Goal: Navigation & Orientation: Find specific page/section

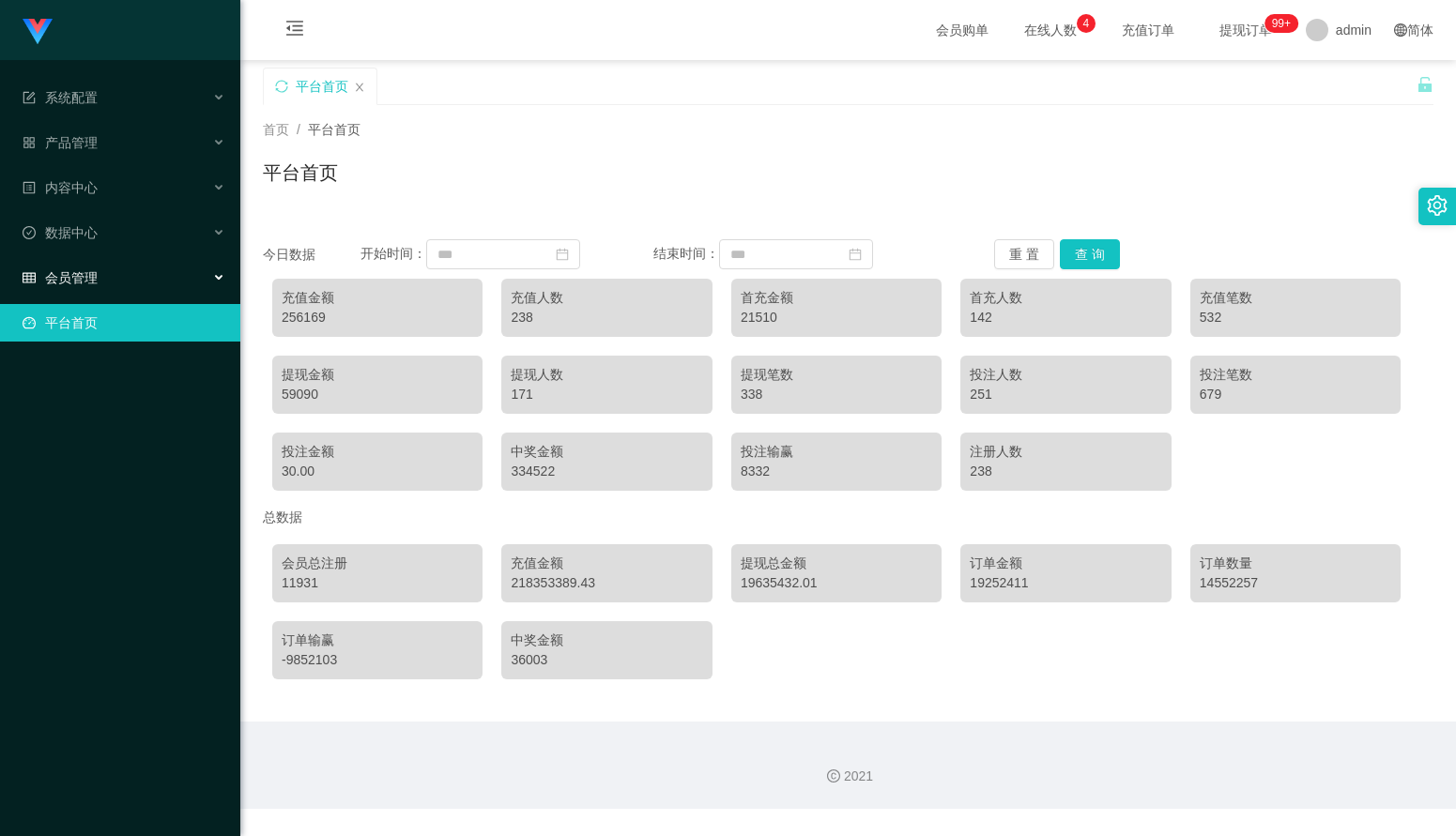
click at [209, 275] on div "会员管理" at bounding box center [120, 277] width 240 height 37
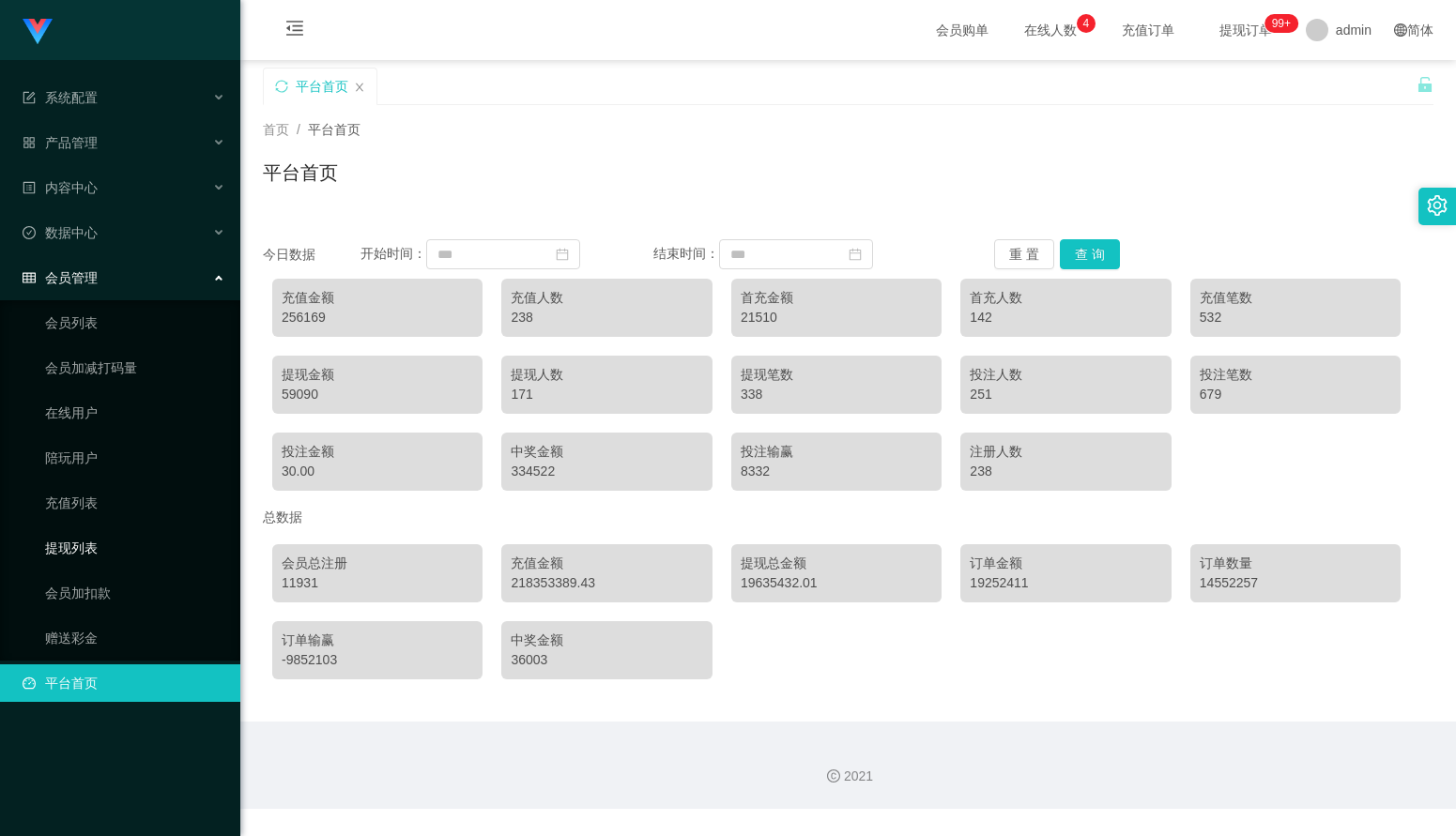
click at [110, 544] on link "提现列表" at bounding box center [134, 547] width 180 height 37
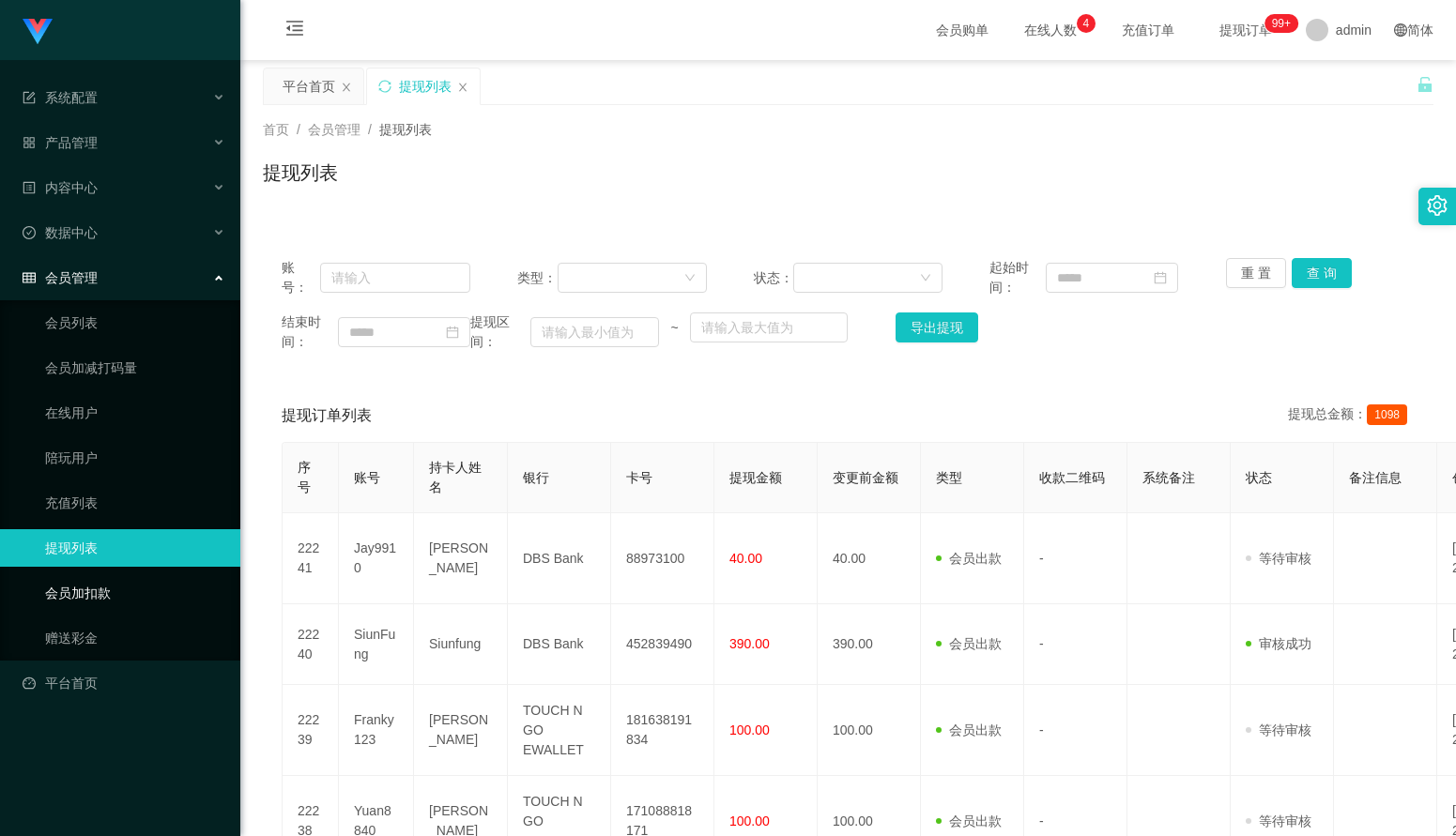
click at [113, 593] on link "会员加扣款" at bounding box center [134, 593] width 180 height 37
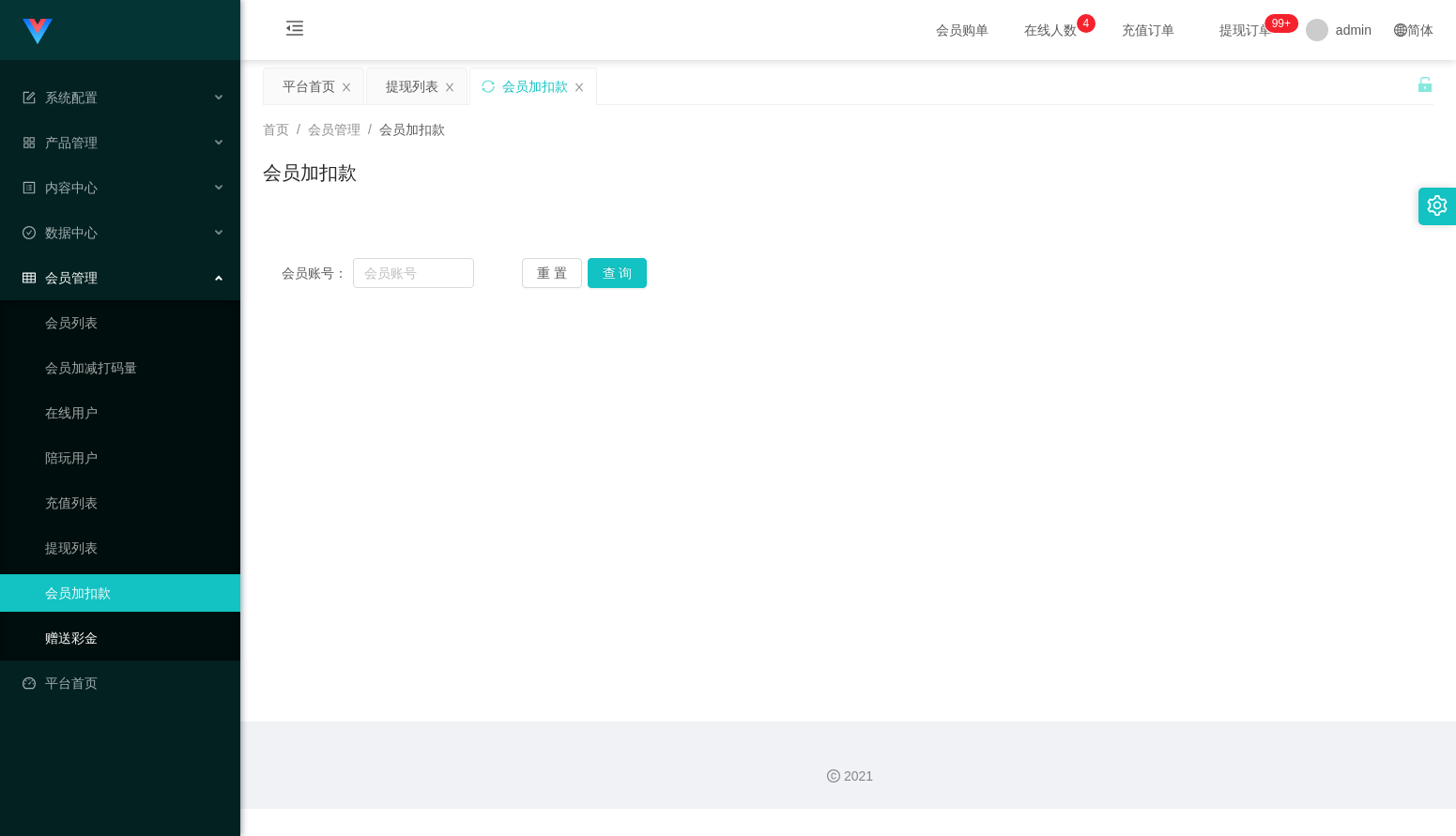
click at [100, 636] on link "赠送彩金" at bounding box center [134, 638] width 180 height 37
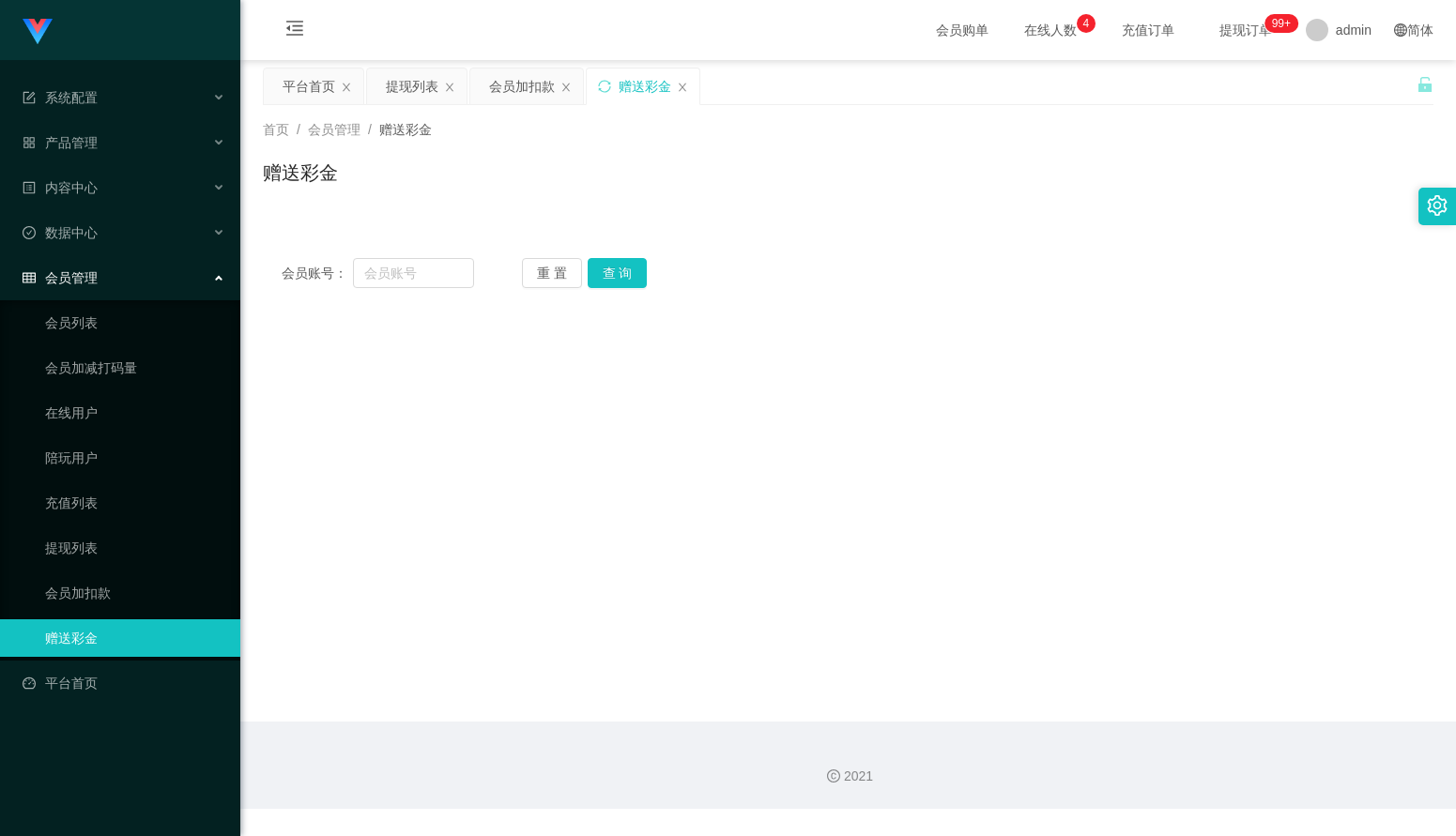
click at [161, 274] on div "会员管理" at bounding box center [120, 277] width 240 height 37
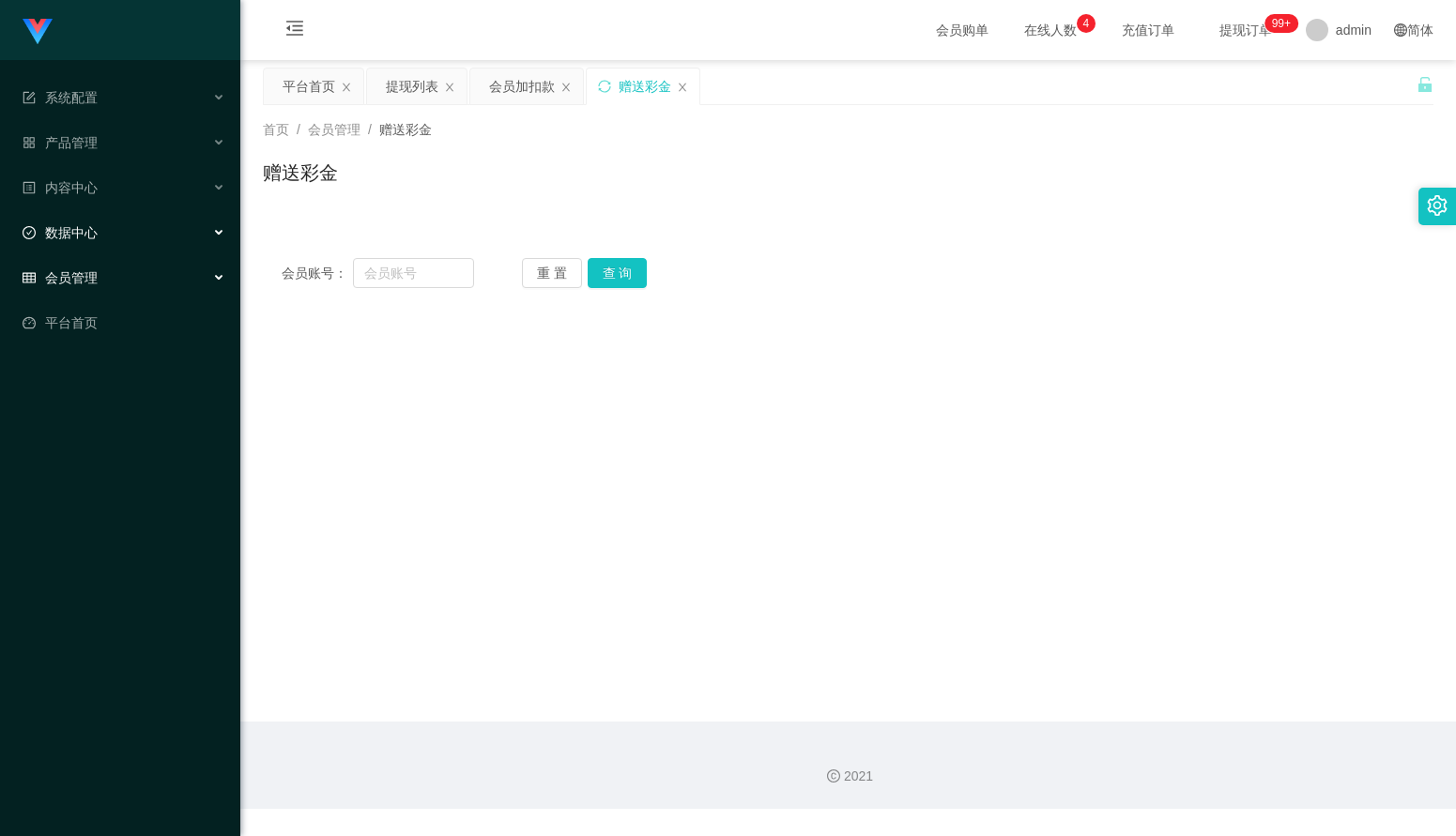
click at [120, 221] on div "数据中心" at bounding box center [120, 233] width 240 height 37
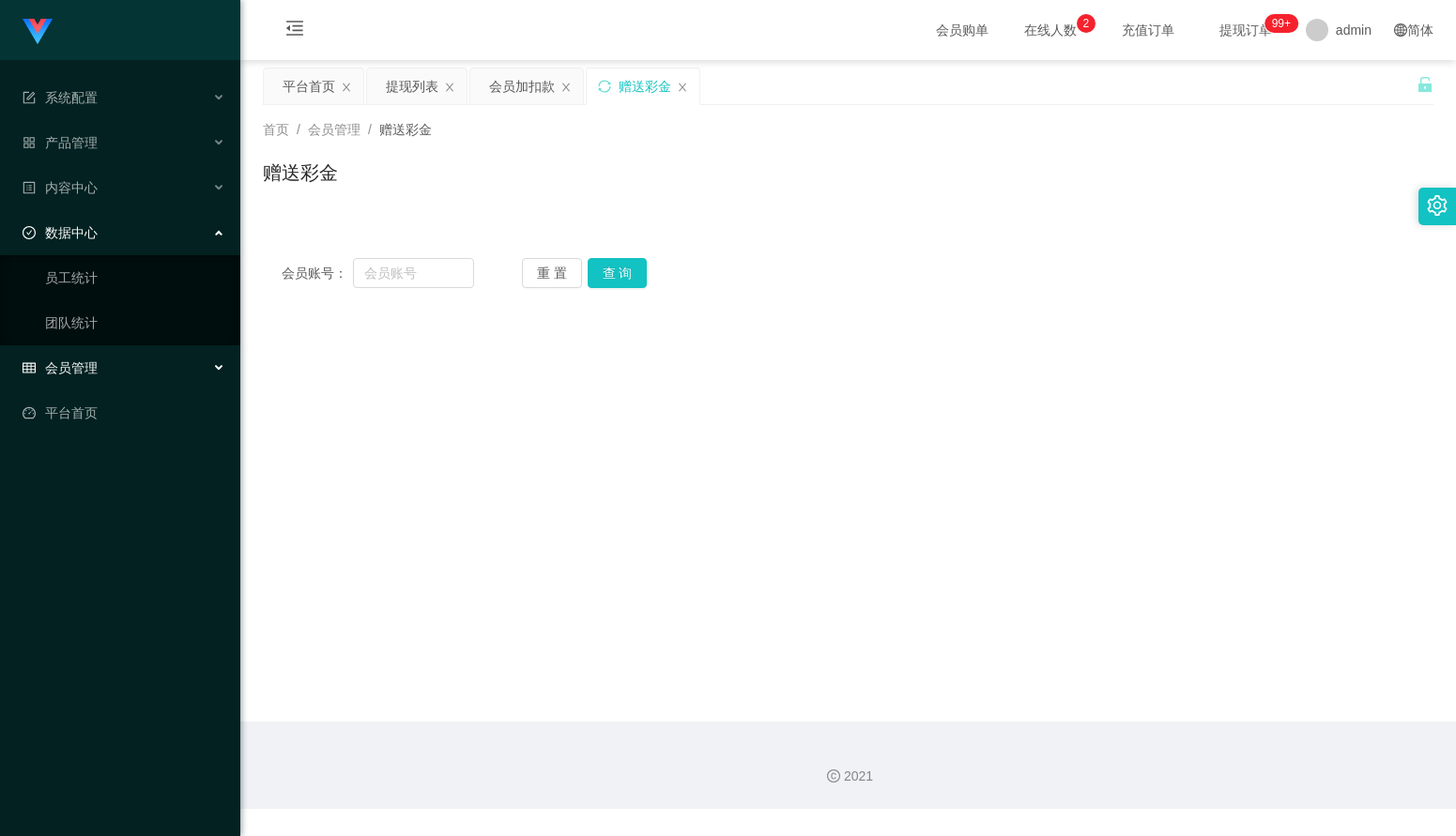
click at [179, 228] on div "数据中心" at bounding box center [120, 233] width 240 height 37
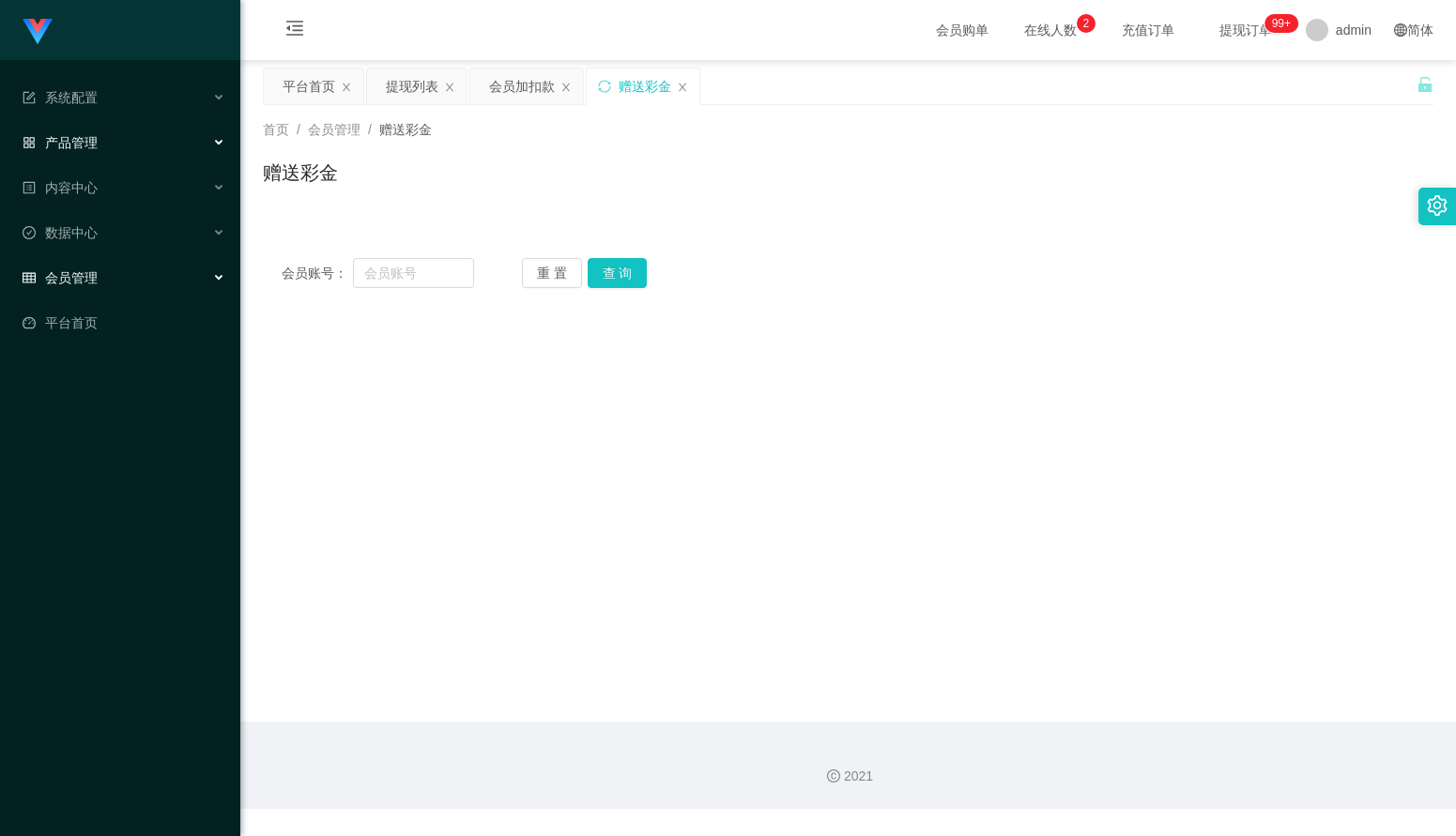
click at [204, 147] on div "产品管理" at bounding box center [120, 142] width 240 height 37
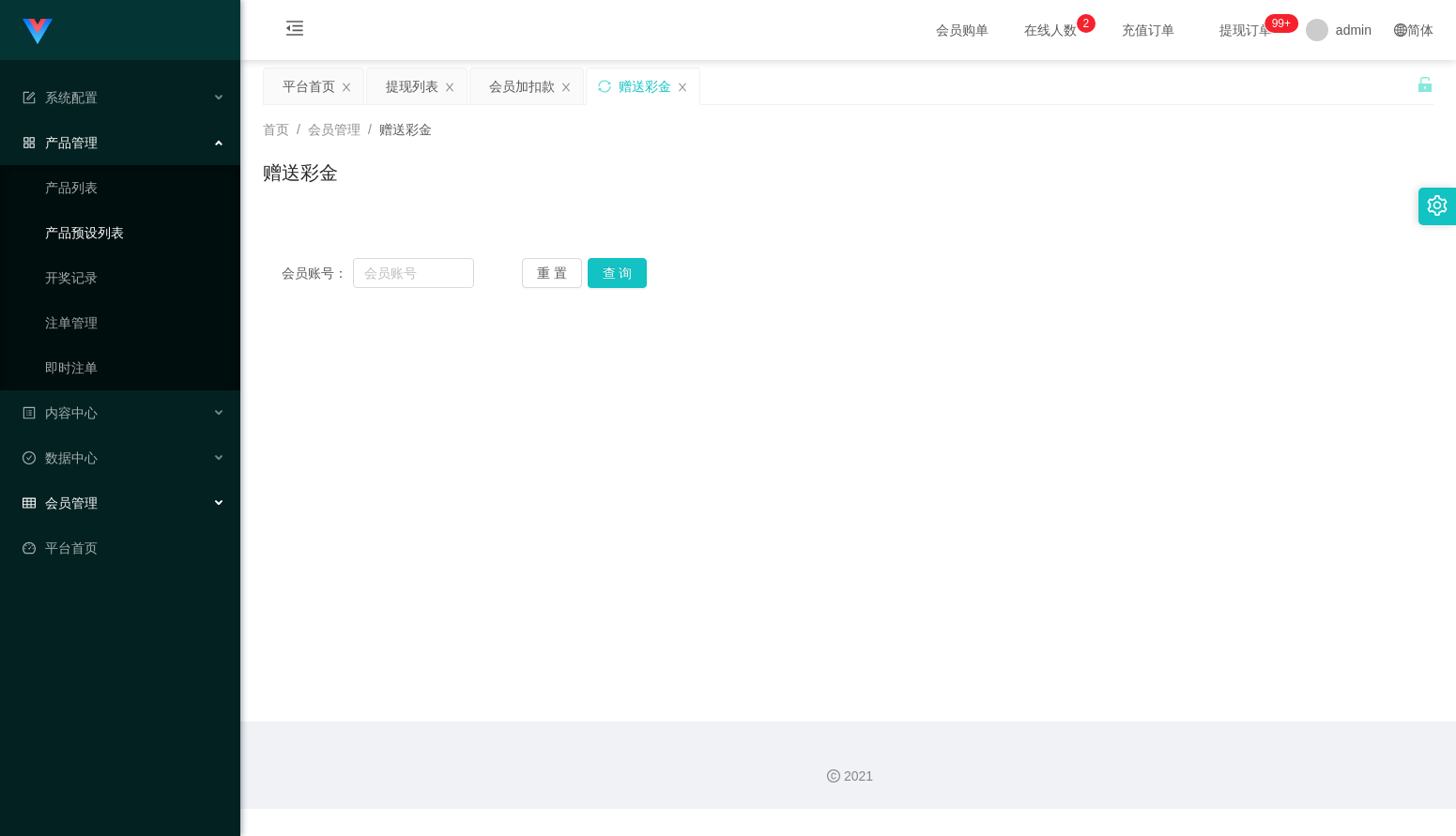
click at [123, 229] on link "产品预设列表" at bounding box center [134, 233] width 180 height 37
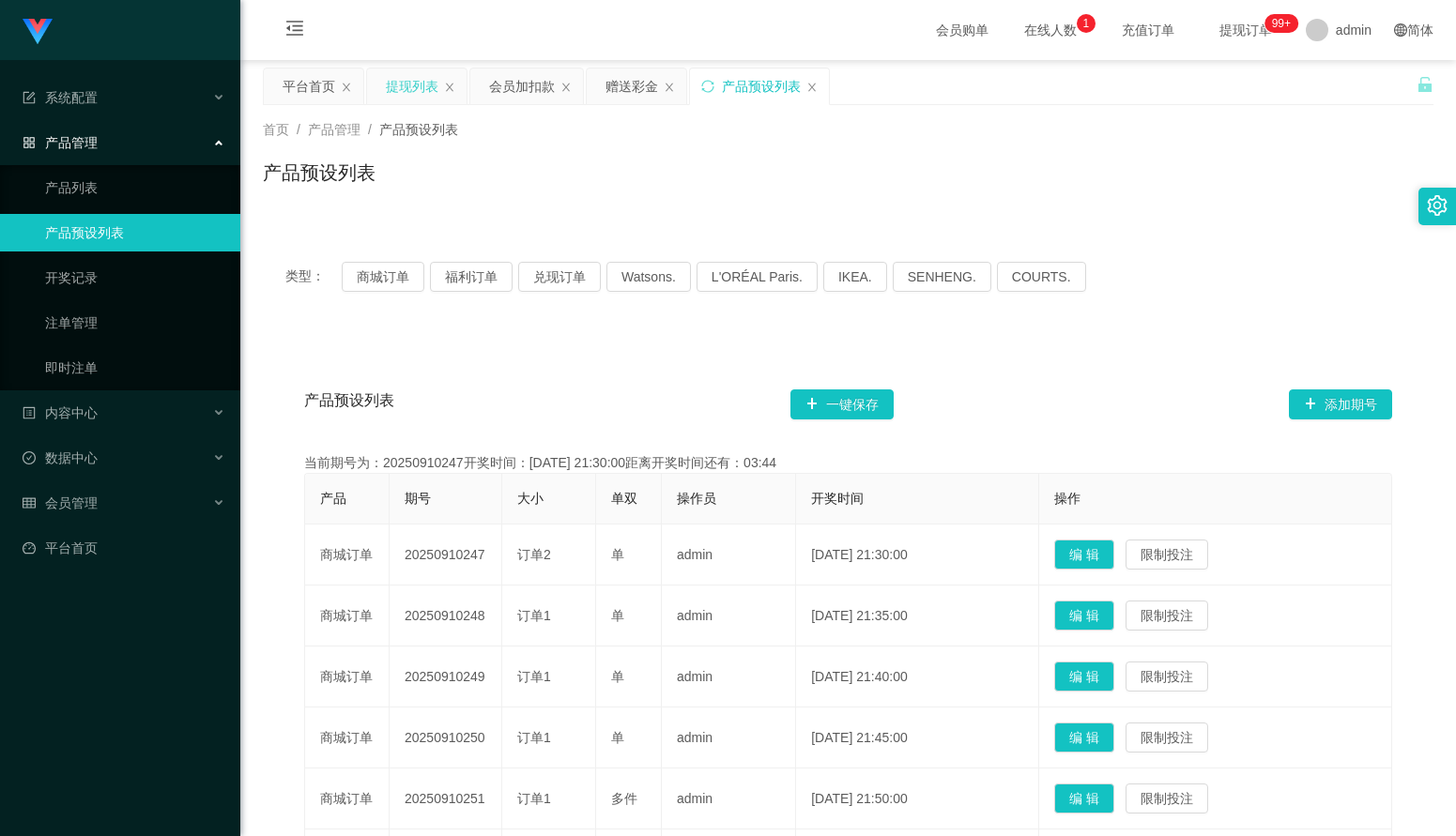
click at [441, 92] on div "提现列表" at bounding box center [417, 86] width 99 height 35
click at [526, 95] on div "会员加扣款" at bounding box center [522, 86] width 66 height 35
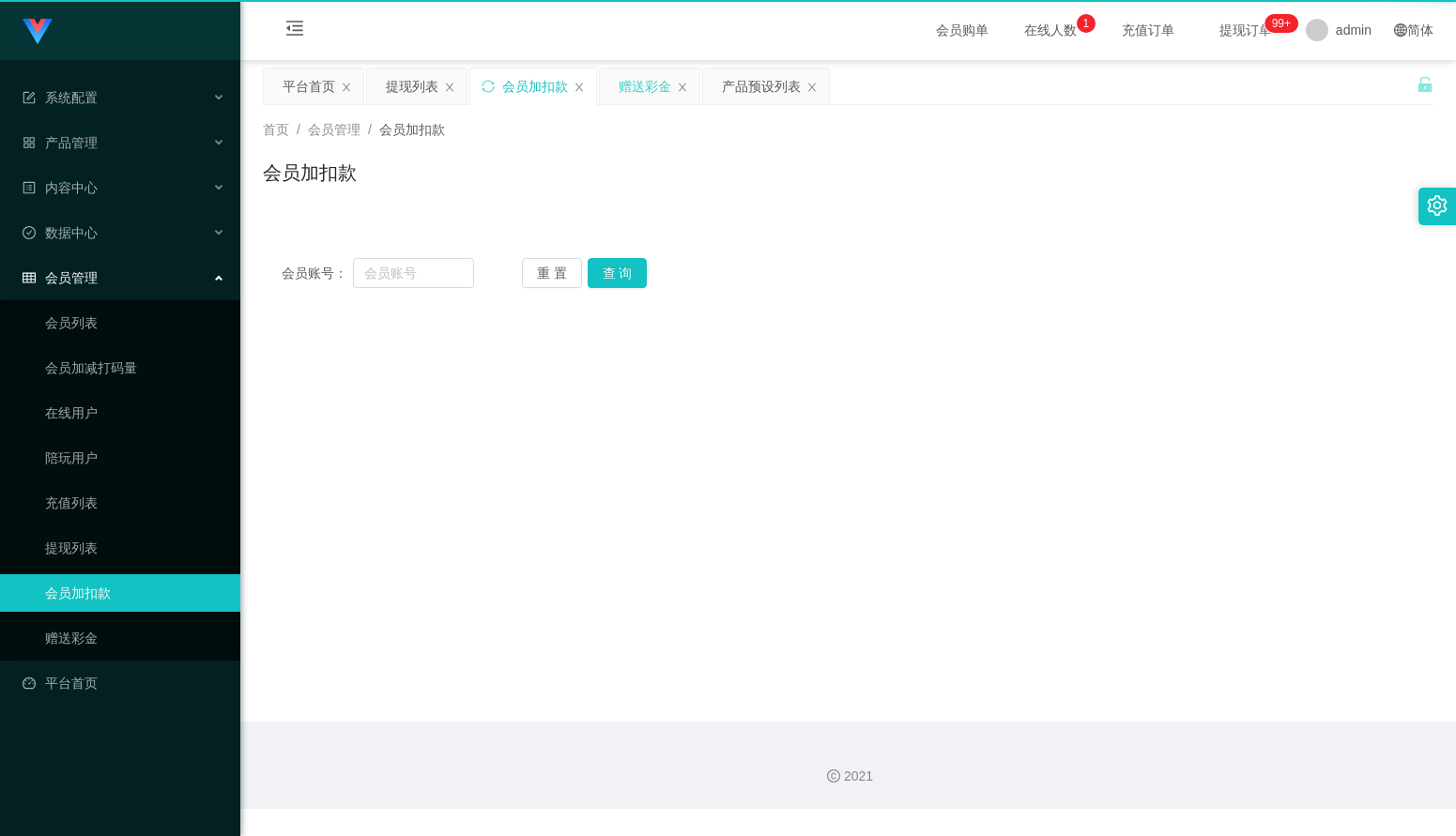
click at [625, 88] on div "赠送彩金" at bounding box center [645, 86] width 52 height 35
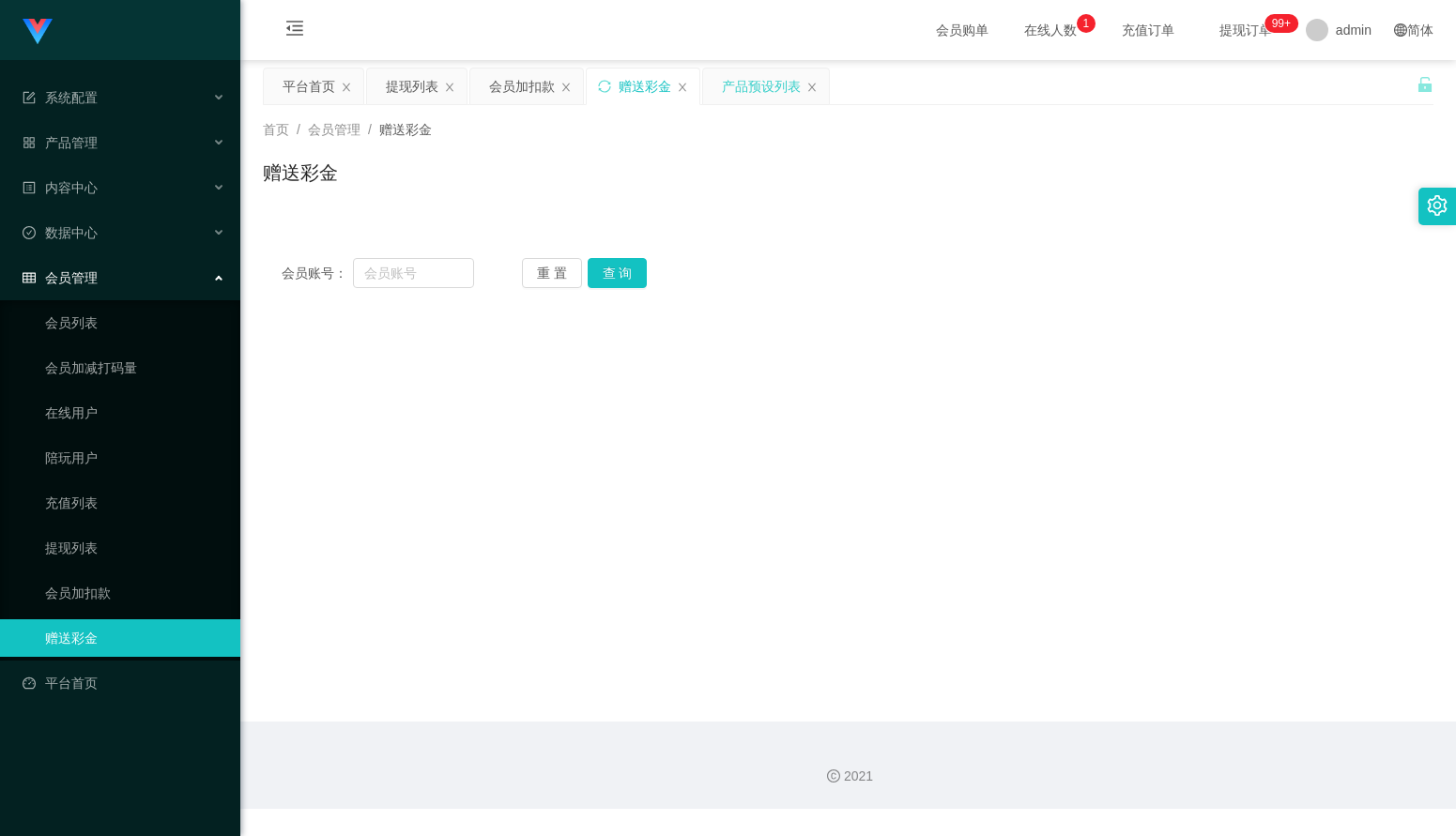
click at [744, 90] on div "产品预设列表" at bounding box center [761, 86] width 79 height 35
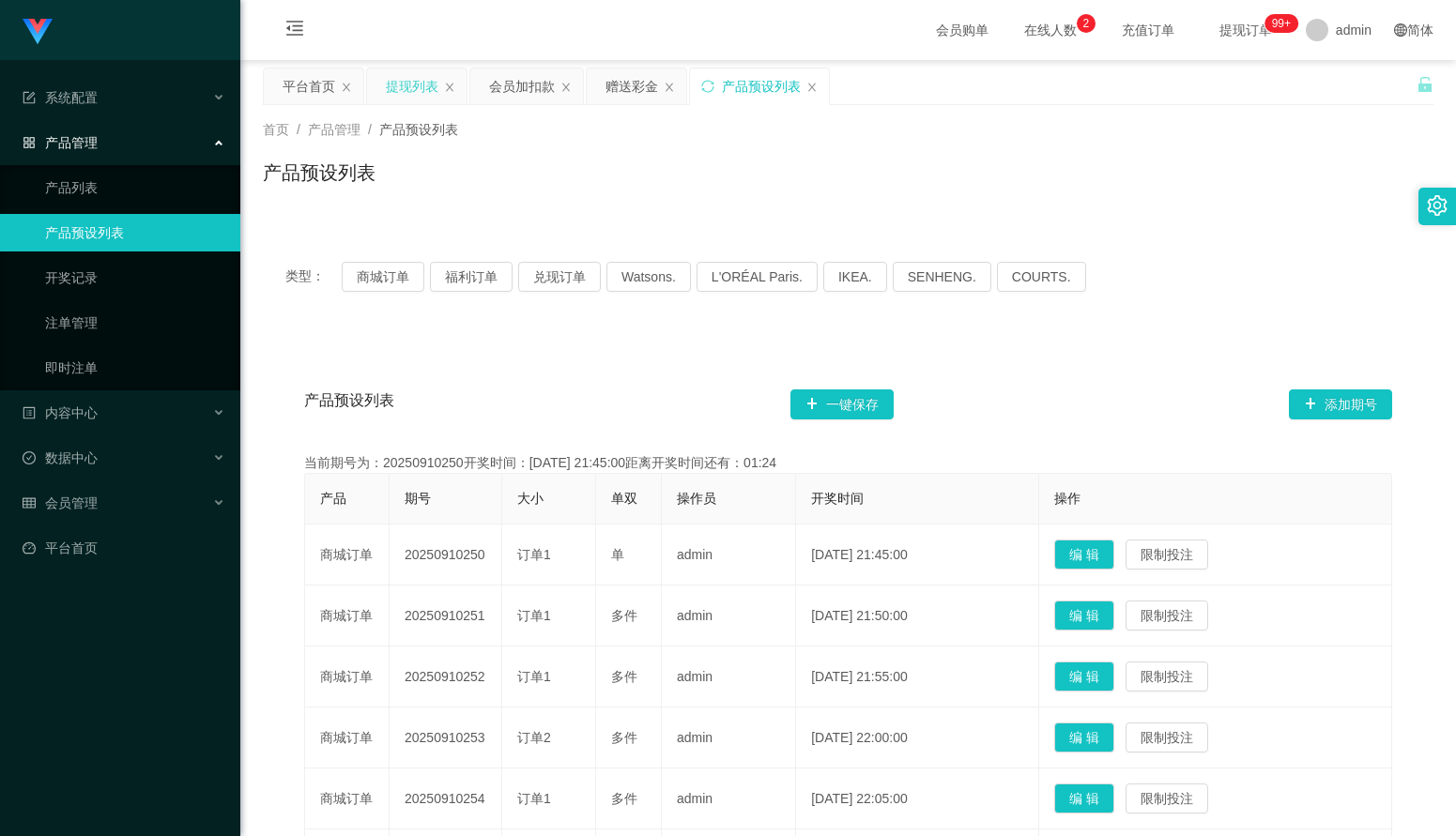
click at [387, 77] on div "提现列表" at bounding box center [412, 86] width 52 height 35
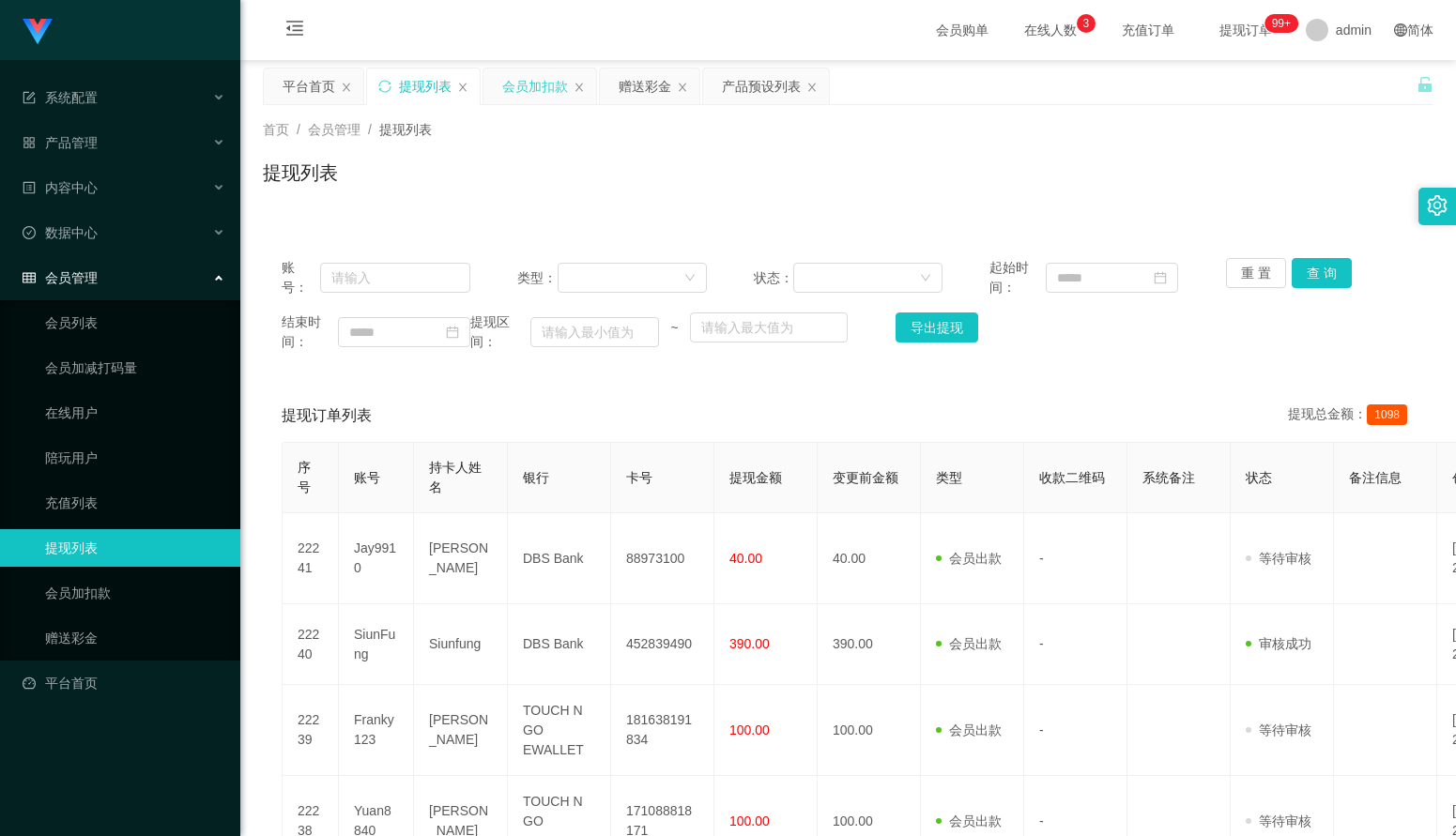
click at [517, 90] on div "会员加扣款" at bounding box center [535, 86] width 66 height 35
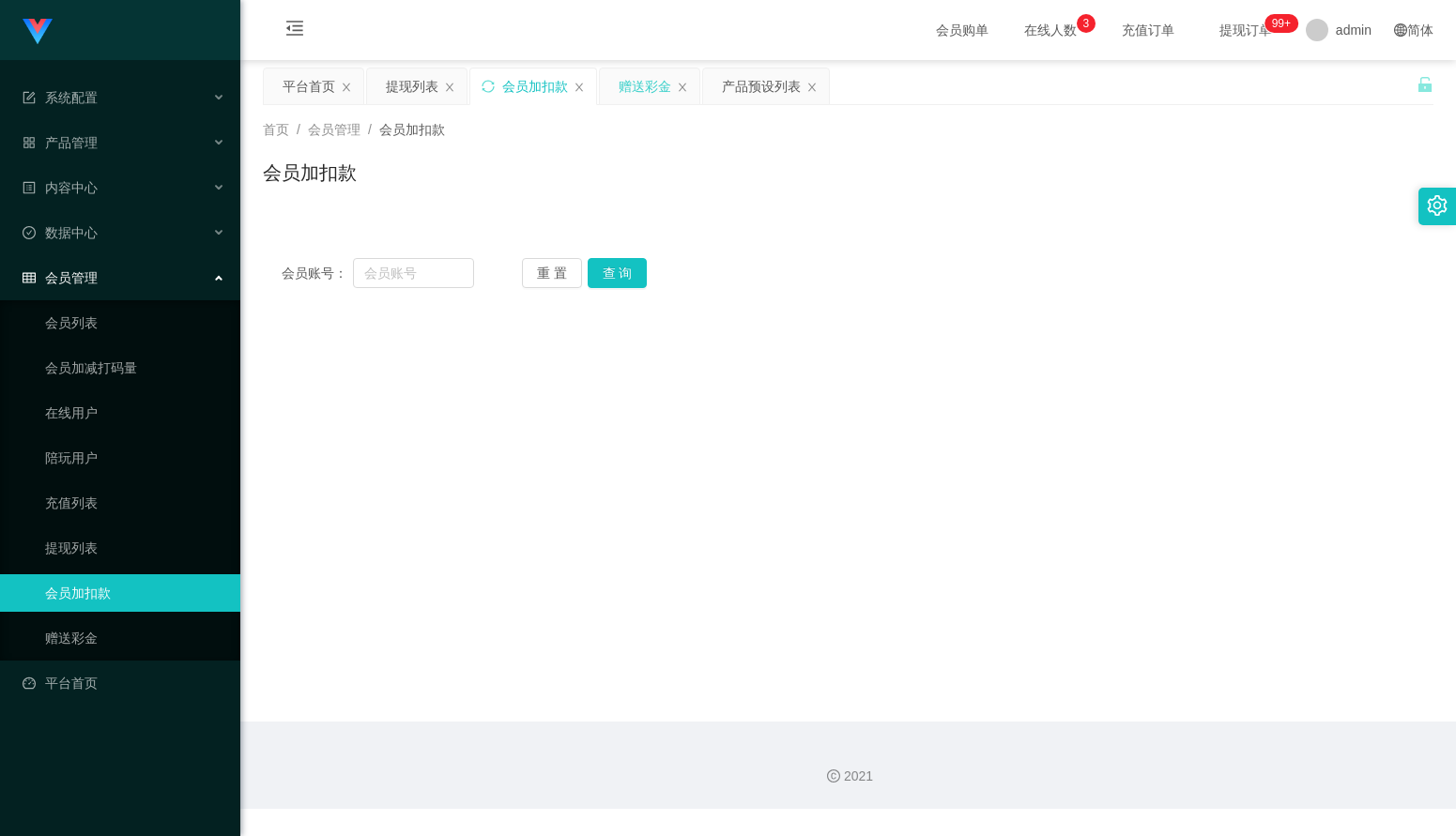
click at [642, 88] on div "赠送彩金" at bounding box center [645, 86] width 52 height 35
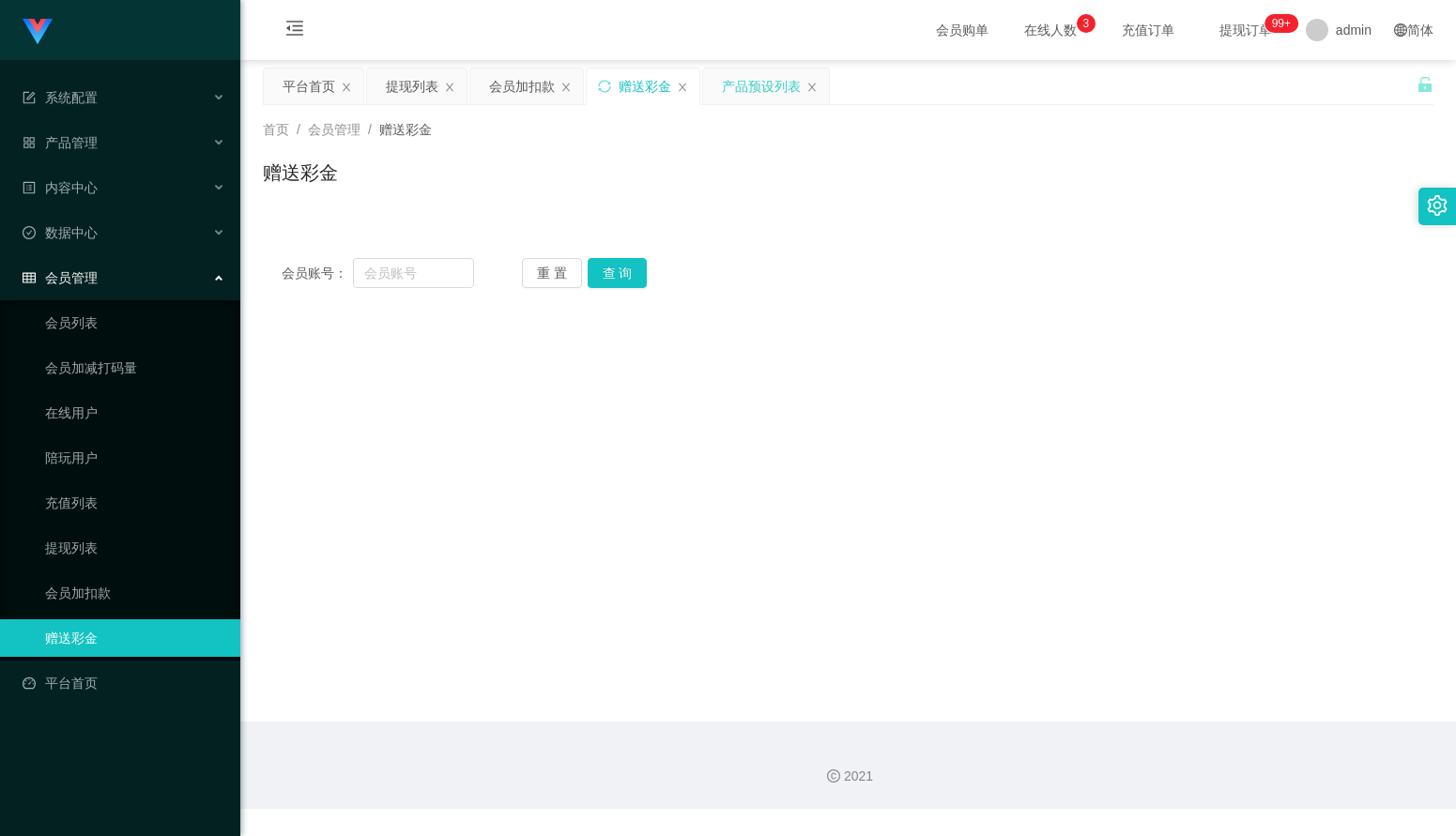
click at [743, 93] on div "产品预设列表" at bounding box center [761, 86] width 79 height 35
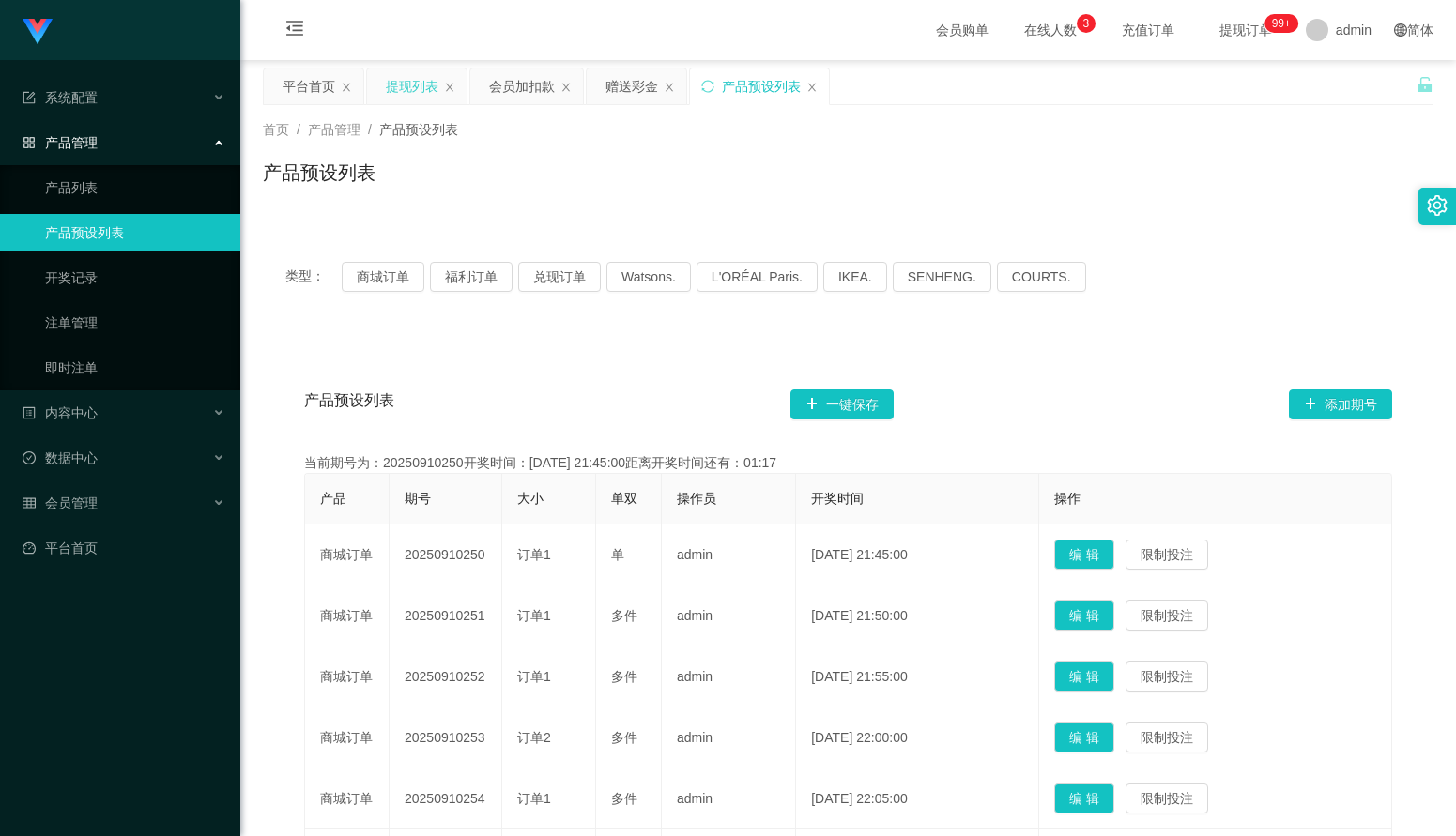
click at [414, 75] on div "提现列表" at bounding box center [412, 86] width 52 height 35
